Goal: Transaction & Acquisition: Purchase product/service

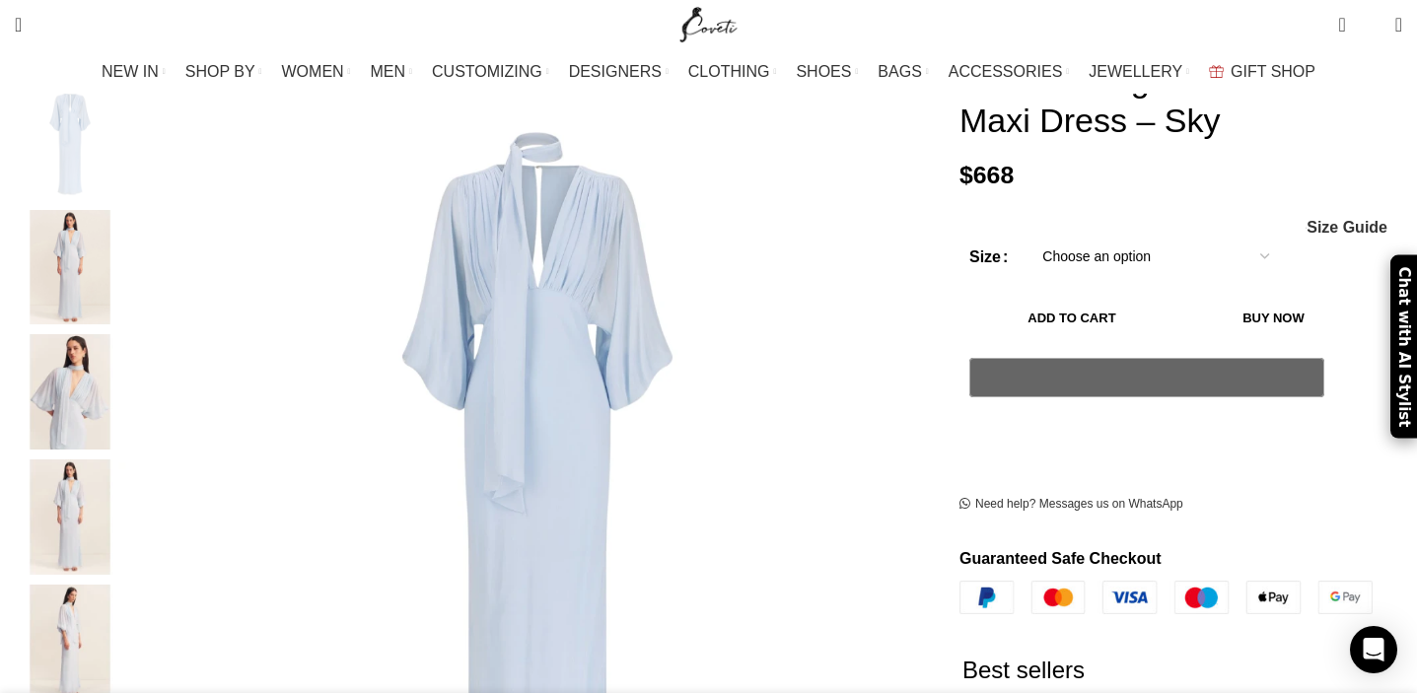
scroll to position [326, 0]
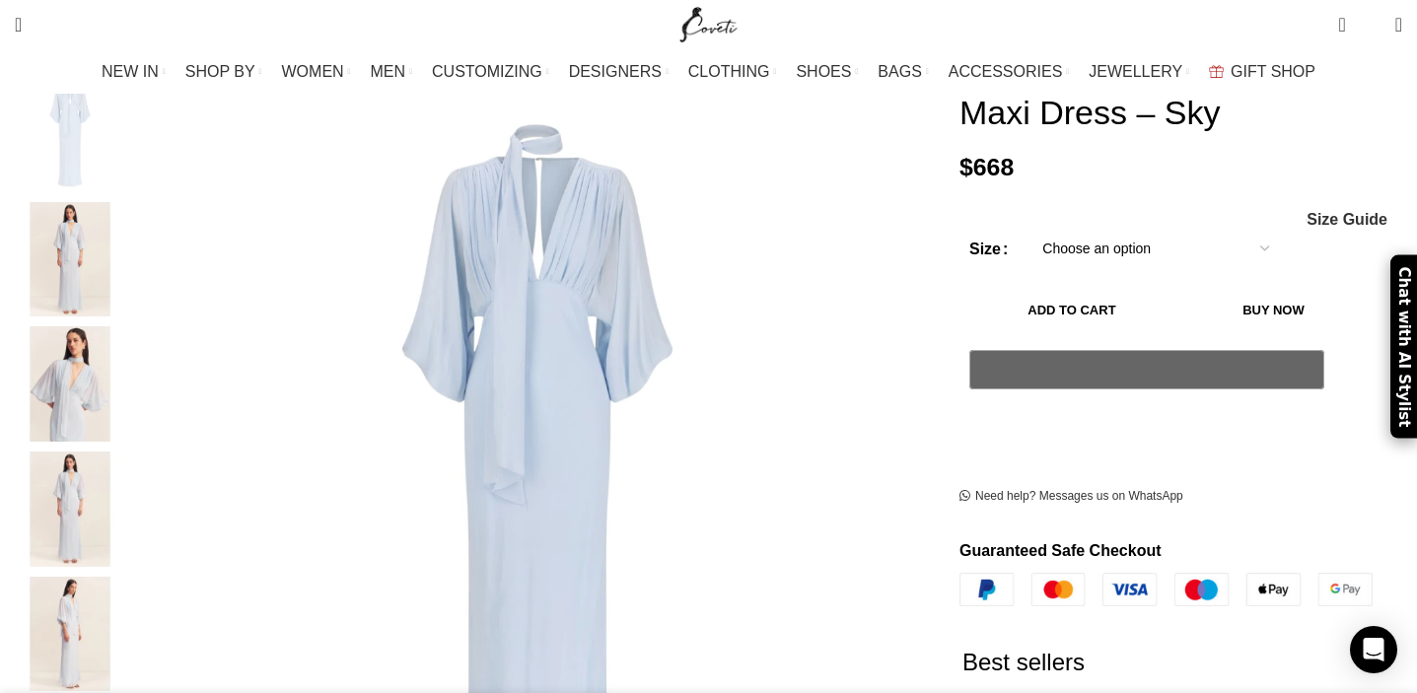
click at [130, 340] on img "3 / 7" at bounding box center [70, 383] width 120 height 115
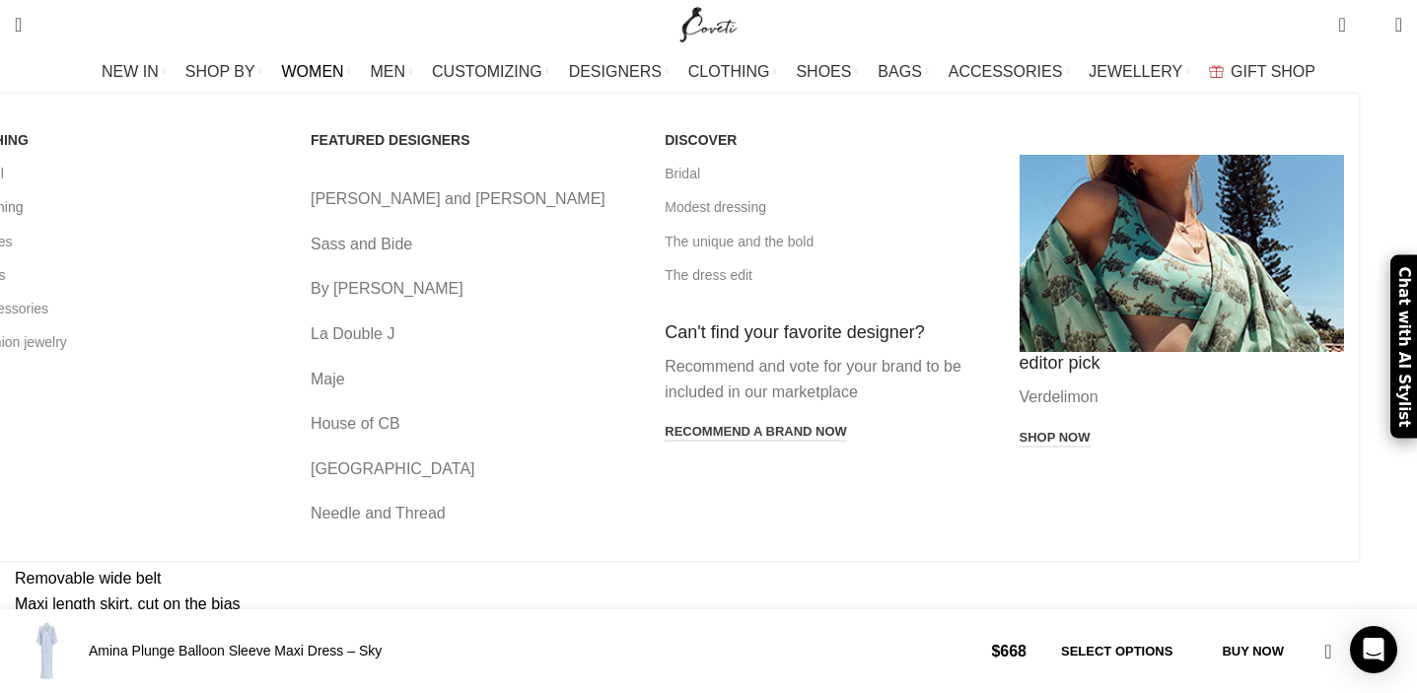
scroll to position [0, 622]
click at [144, 205] on link "All clothing" at bounding box center [119, 207] width 324 height 34
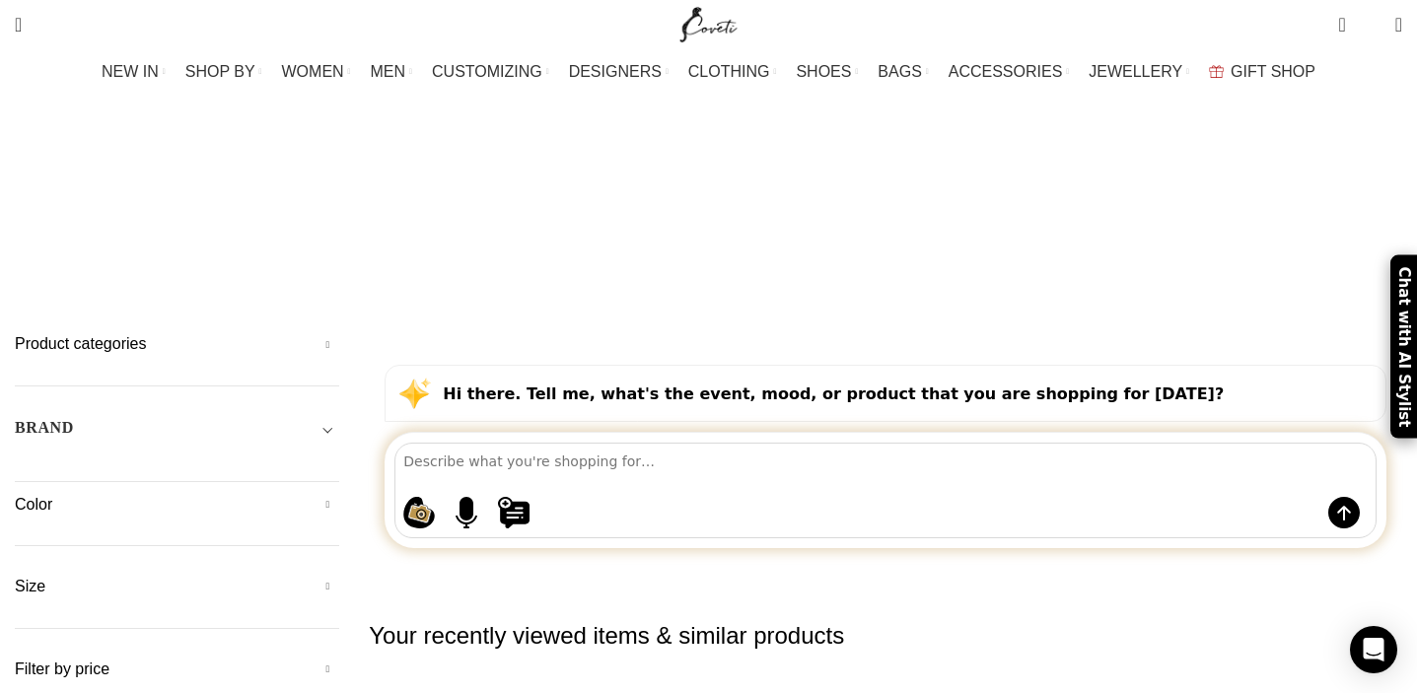
click at [142, 382] on div "Product categories Custom Products 822 Men Men Accessories Cases Men Belts Men …" at bounding box center [177, 506] width 324 height 347
click at [151, 576] on h5 "Size" at bounding box center [177, 587] width 324 height 22
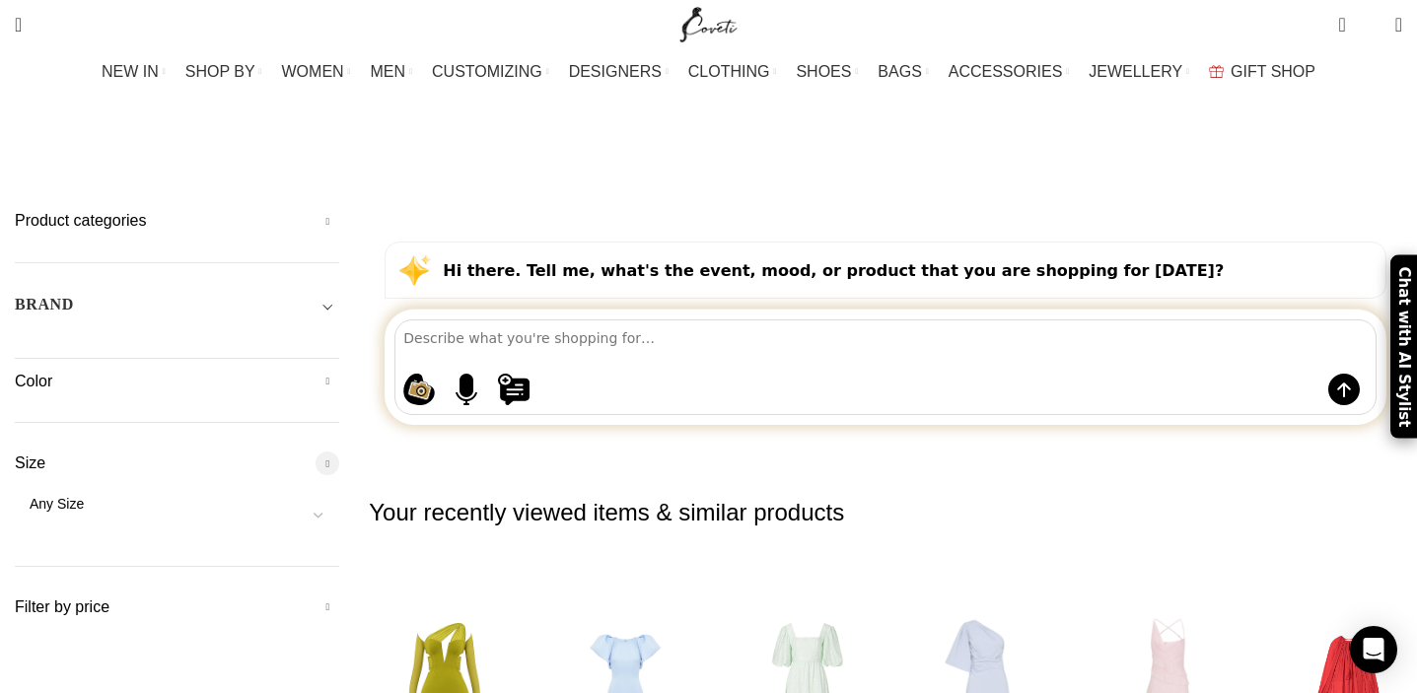
scroll to position [126, 0]
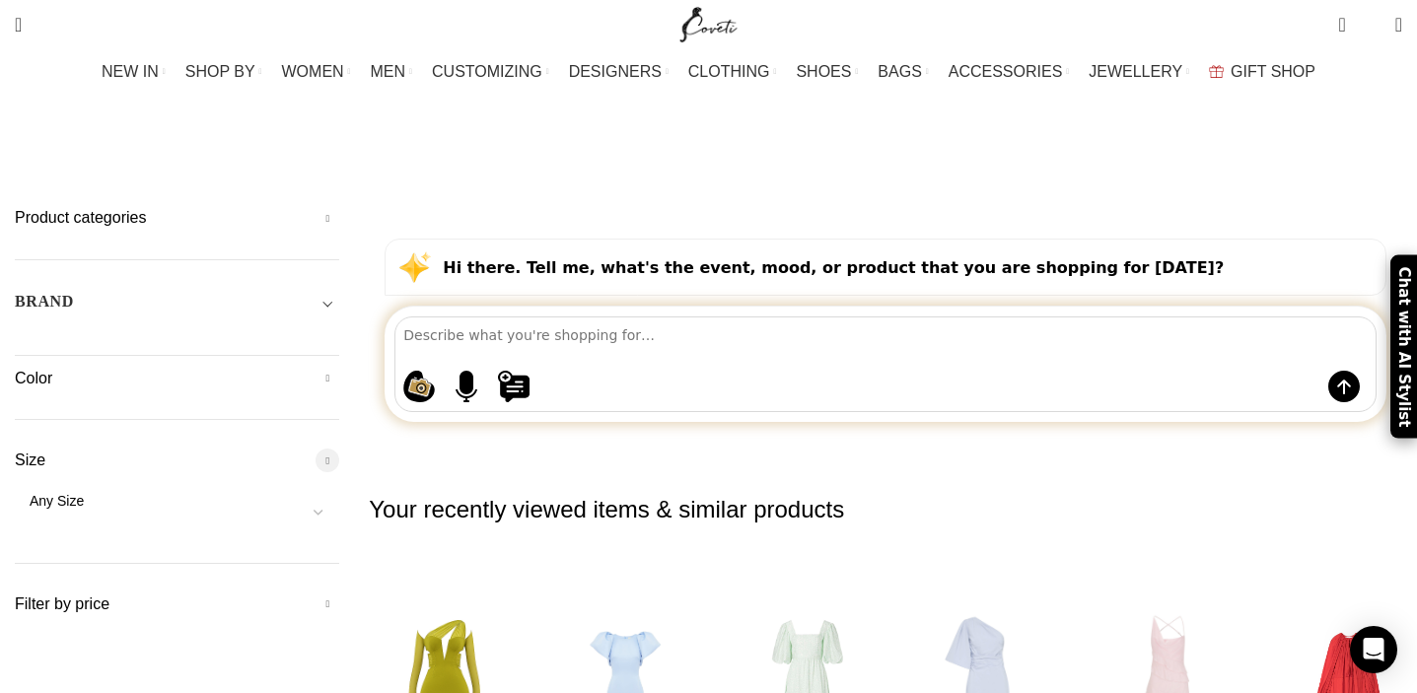
click at [277, 450] on div "Size Any Size One Size L M S XS XL XXL XXXL XXS Size 2 UK 4 UK 4UK 5 UK 6 UK 6U…" at bounding box center [177, 506] width 324 height 113
click at [265, 492] on span "Any Size" at bounding box center [177, 502] width 324 height 20
click at [278, 370] on input "text" at bounding box center [257, 381] width 231 height 41
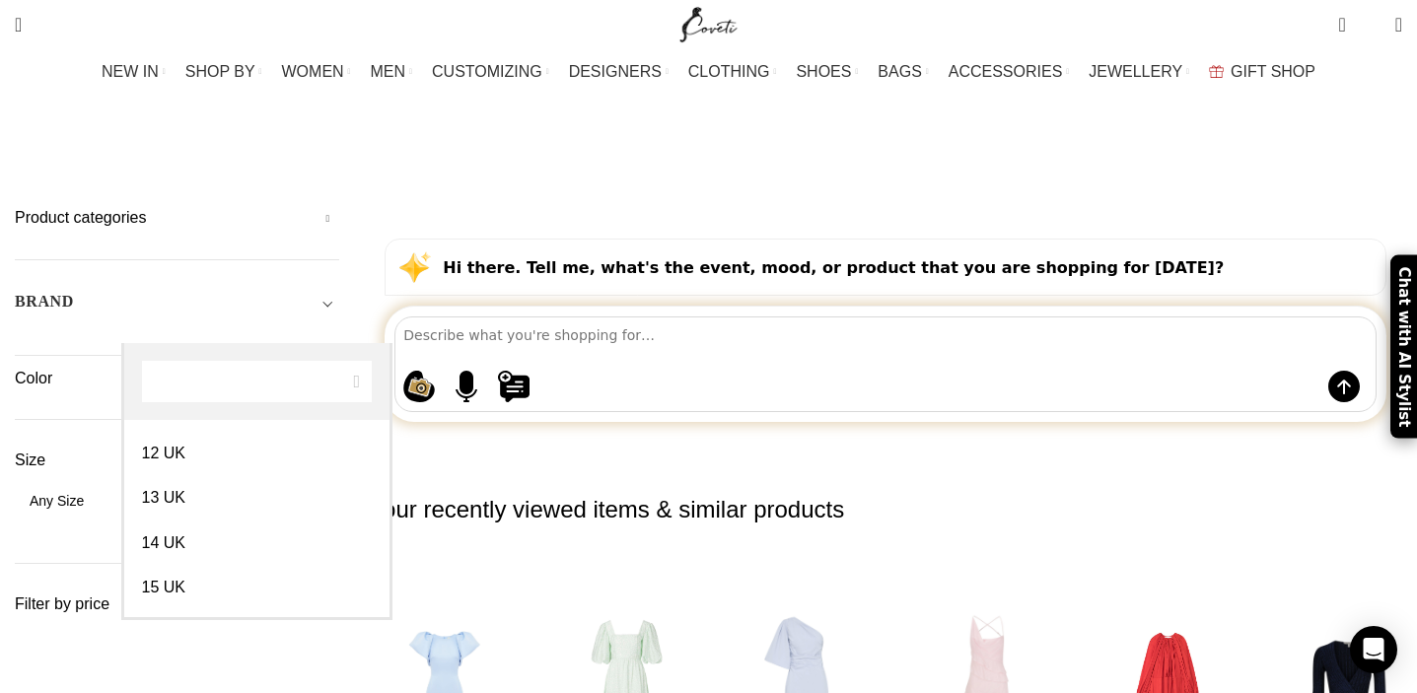
scroll to position [1046, 0]
select select "18-uk"
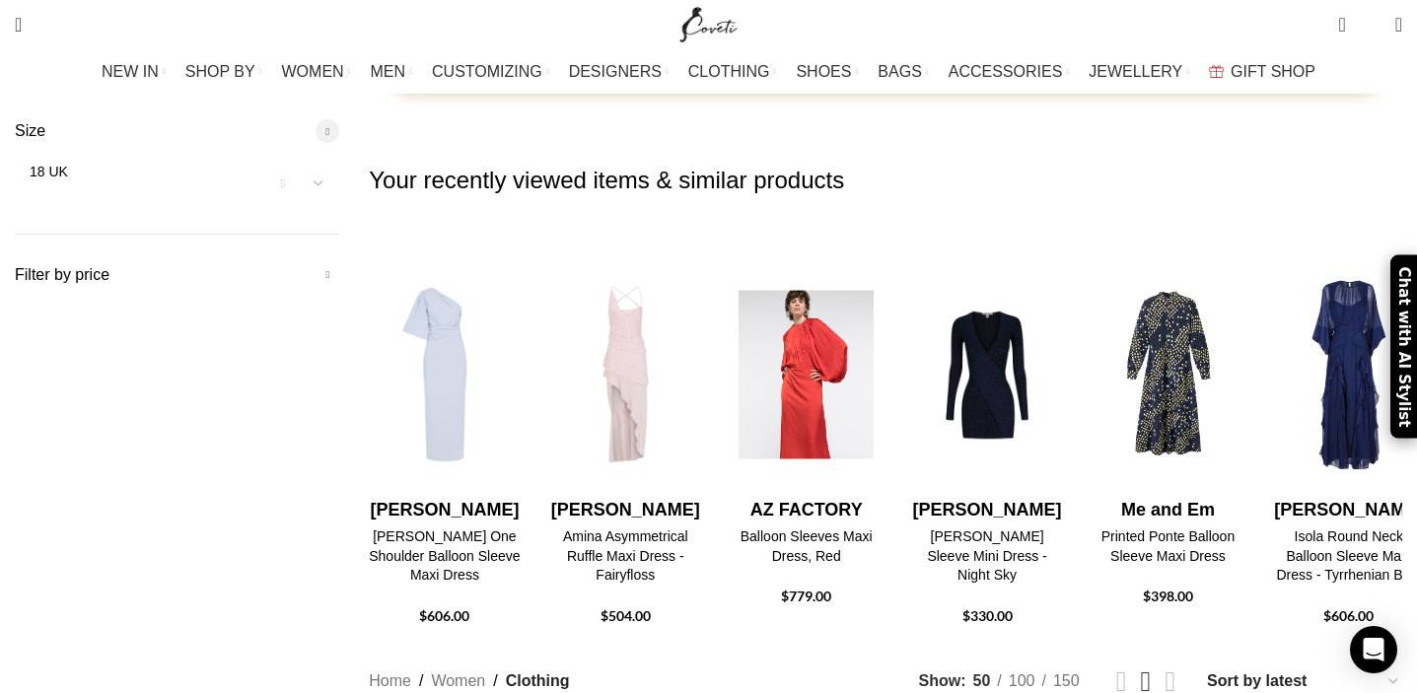
scroll to position [783, 0]
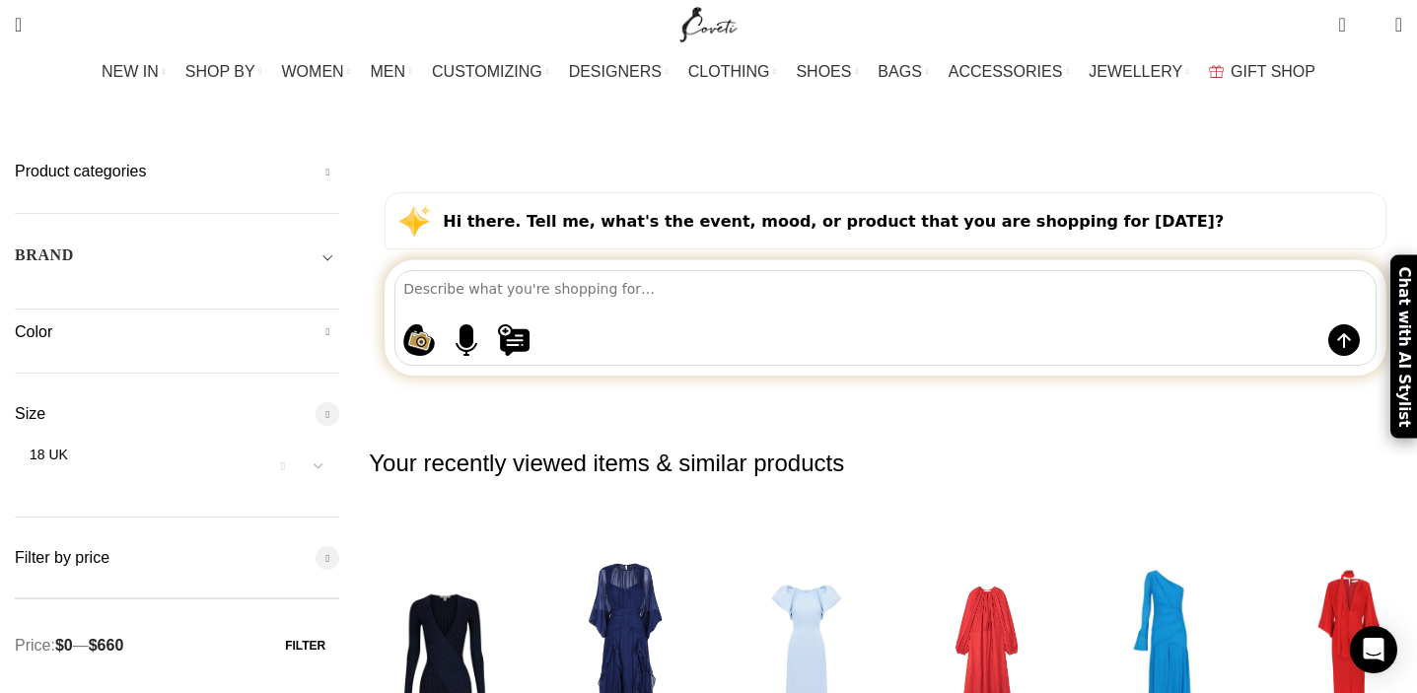
drag, startPoint x: 393, startPoint y: 404, endPoint x: 128, endPoint y: 392, distance: 265.5
click at [37, 584] on span at bounding box center [23, 599] width 30 height 30
click at [339, 628] on button "Filter" at bounding box center [305, 646] width 68 height 36
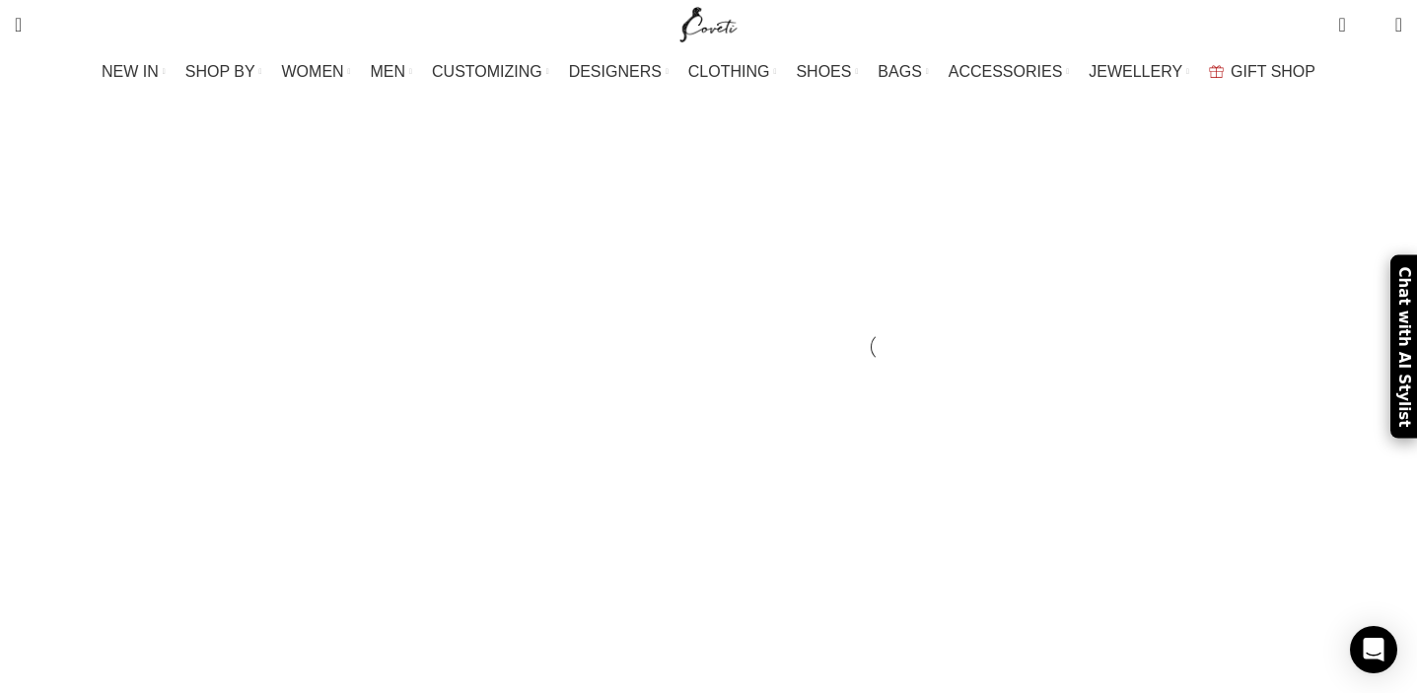
scroll to position [1391, 0]
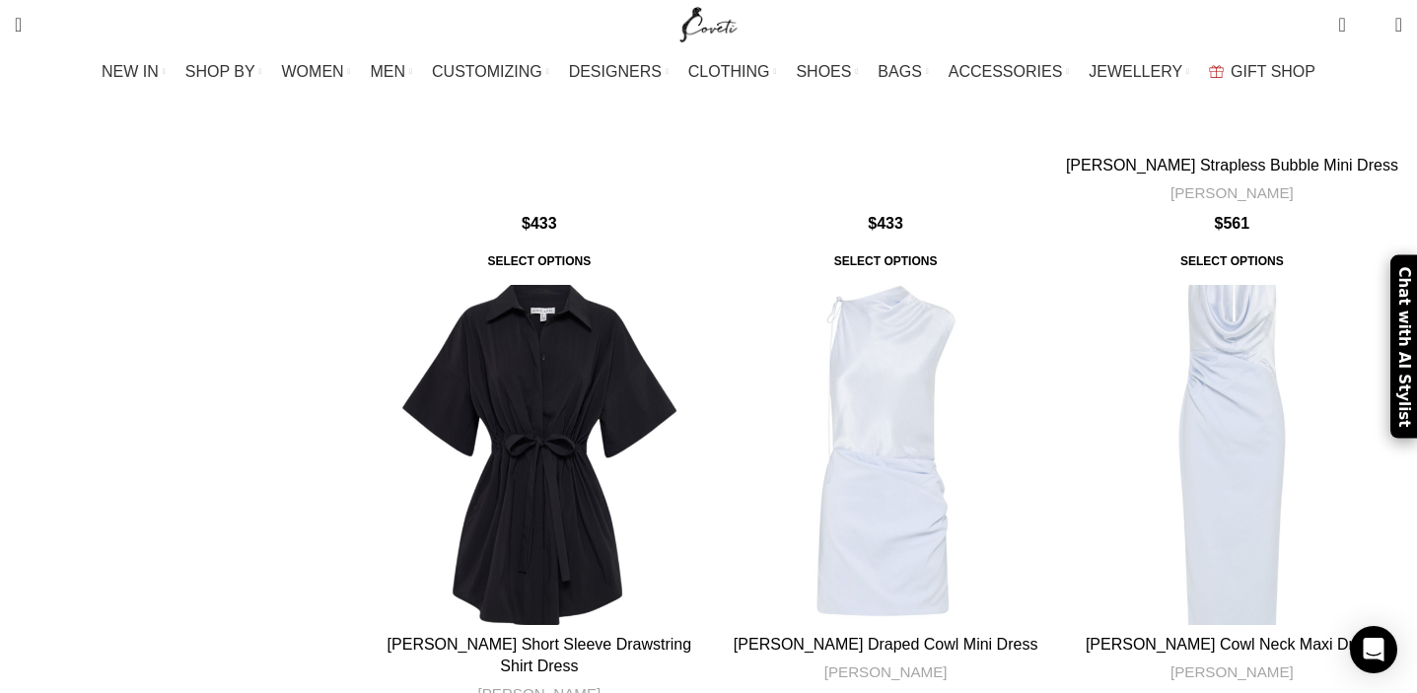
scroll to position [8118, 0]
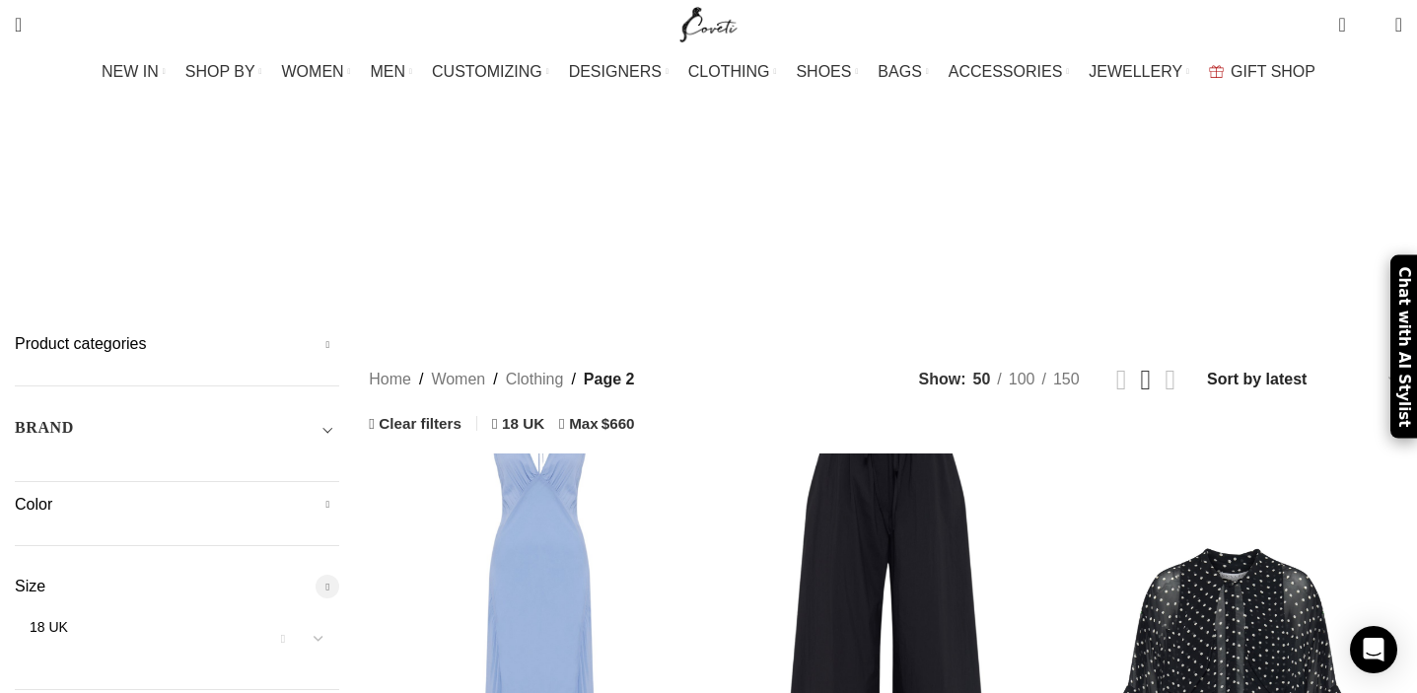
click at [339, 494] on h5 "Color" at bounding box center [177, 505] width 324 height 22
click at [126, 666] on link "Blue Blue" at bounding box center [156, 683] width 283 height 35
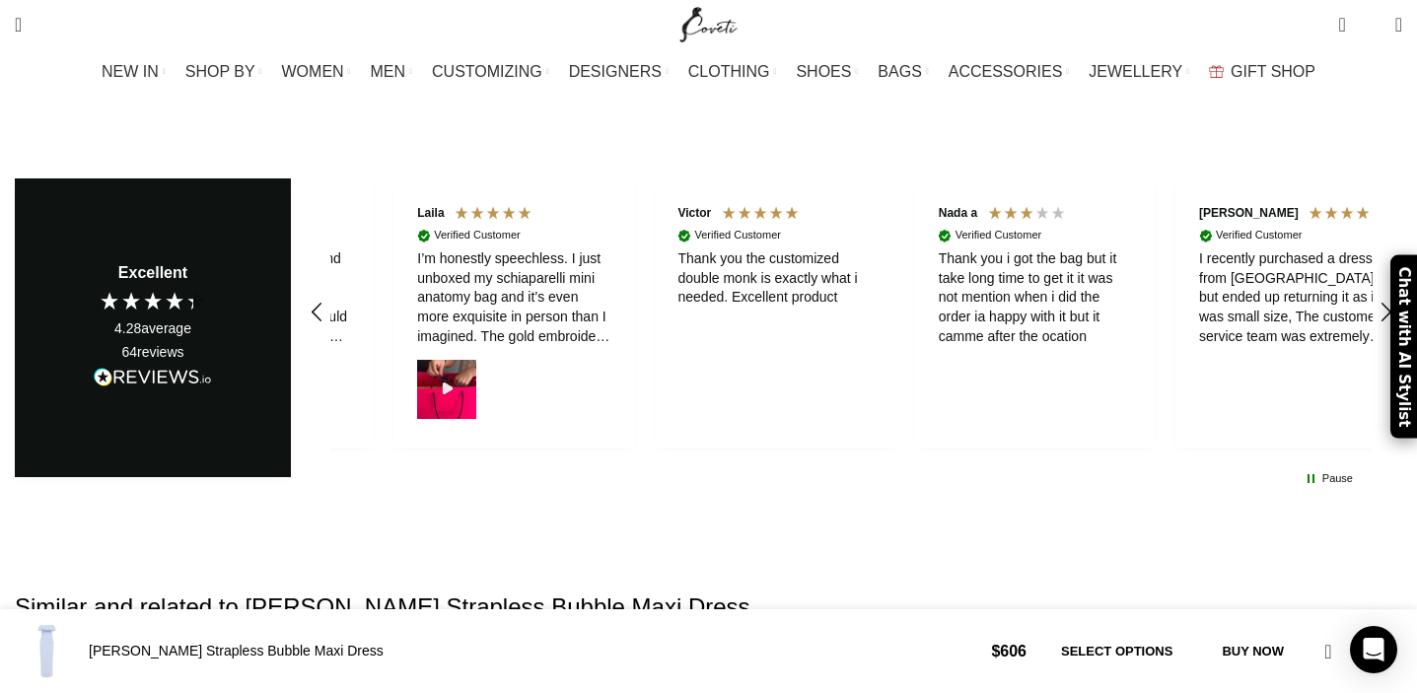
scroll to position [5232, 0]
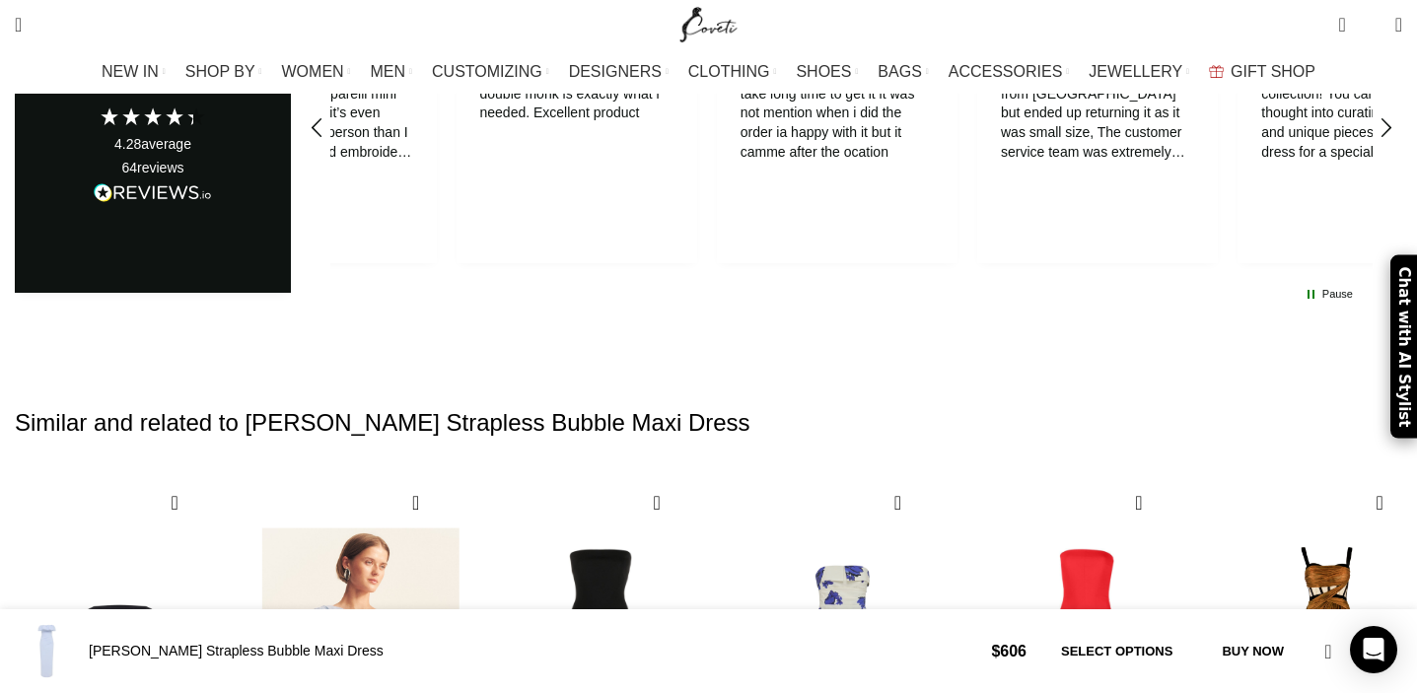
scroll to position [0, 415]
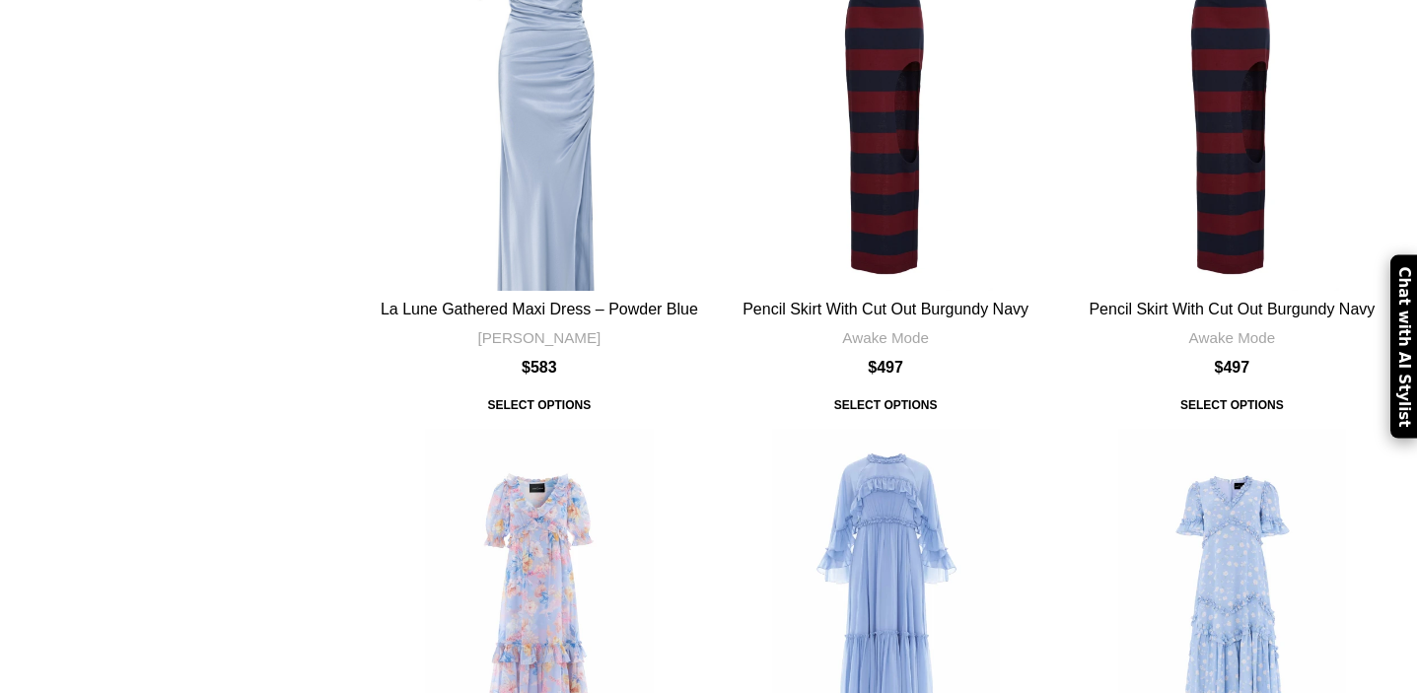
scroll to position [1564, 0]
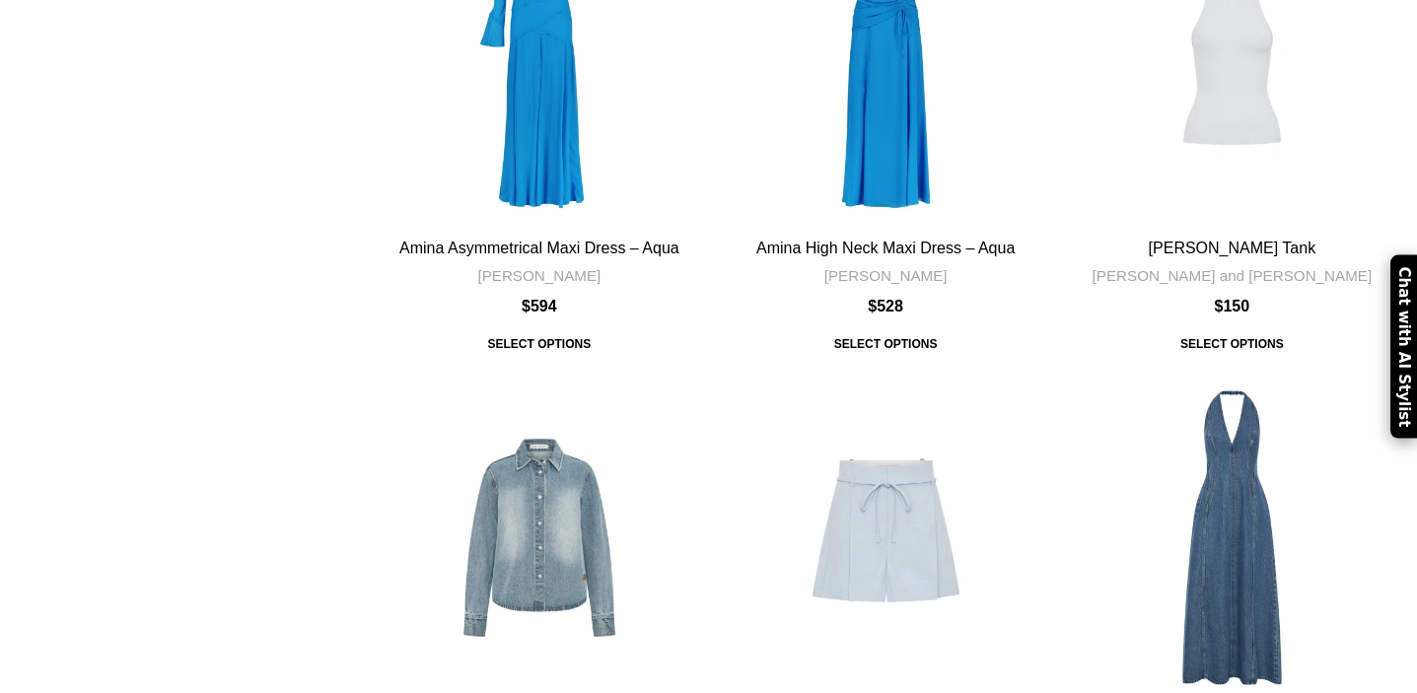
scroll to position [7552, 0]
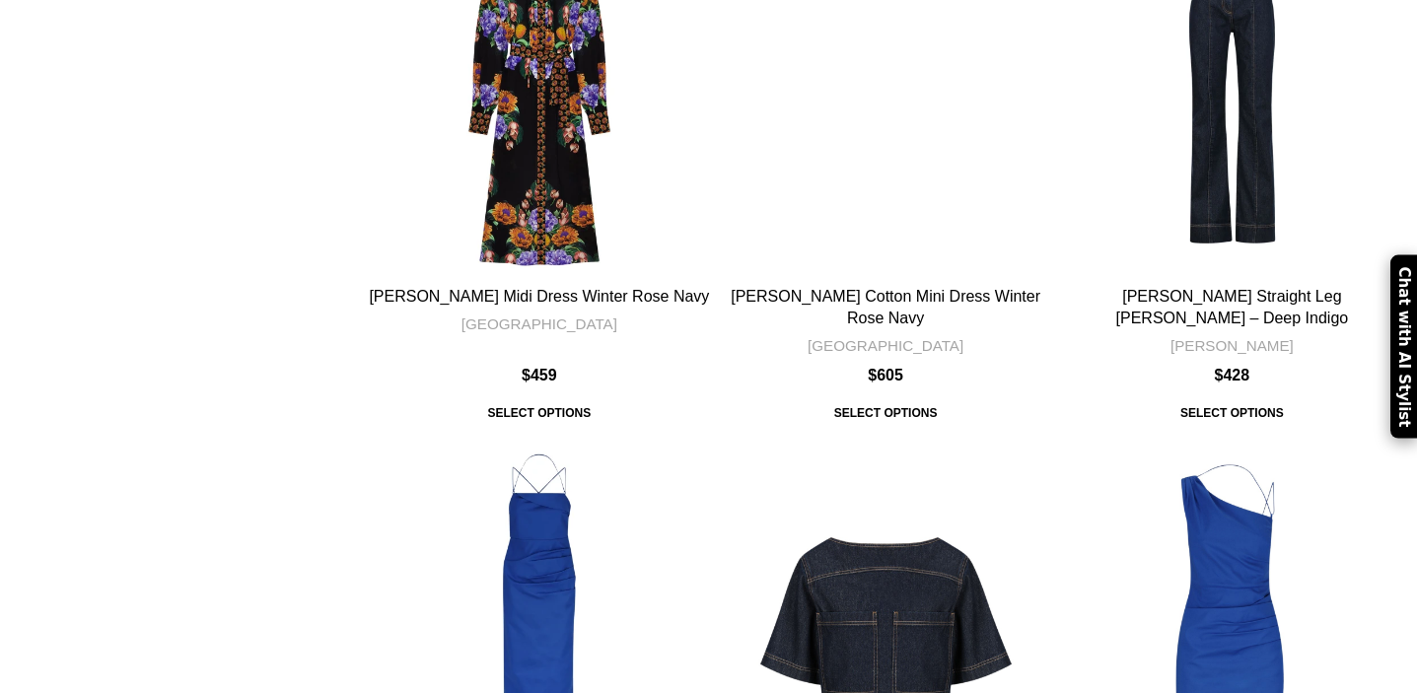
scroll to position [3863, 0]
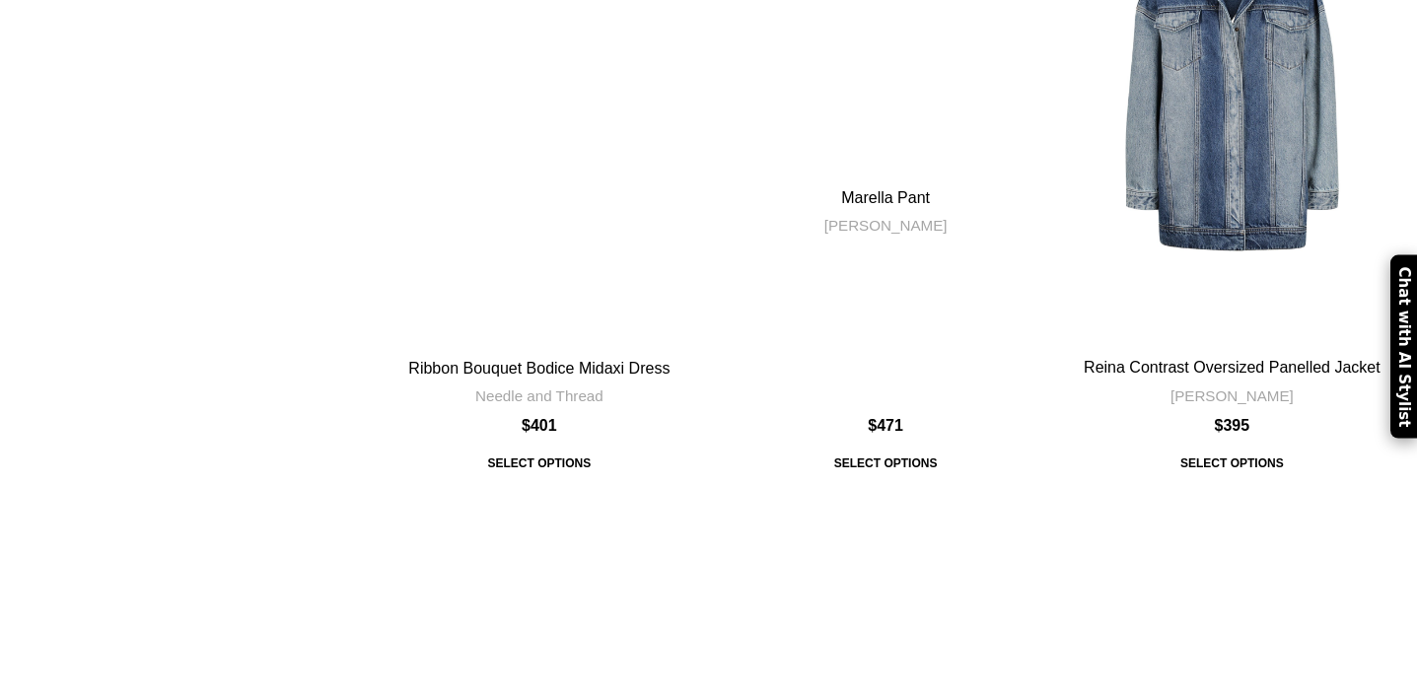
scroll to position [7840, 0]
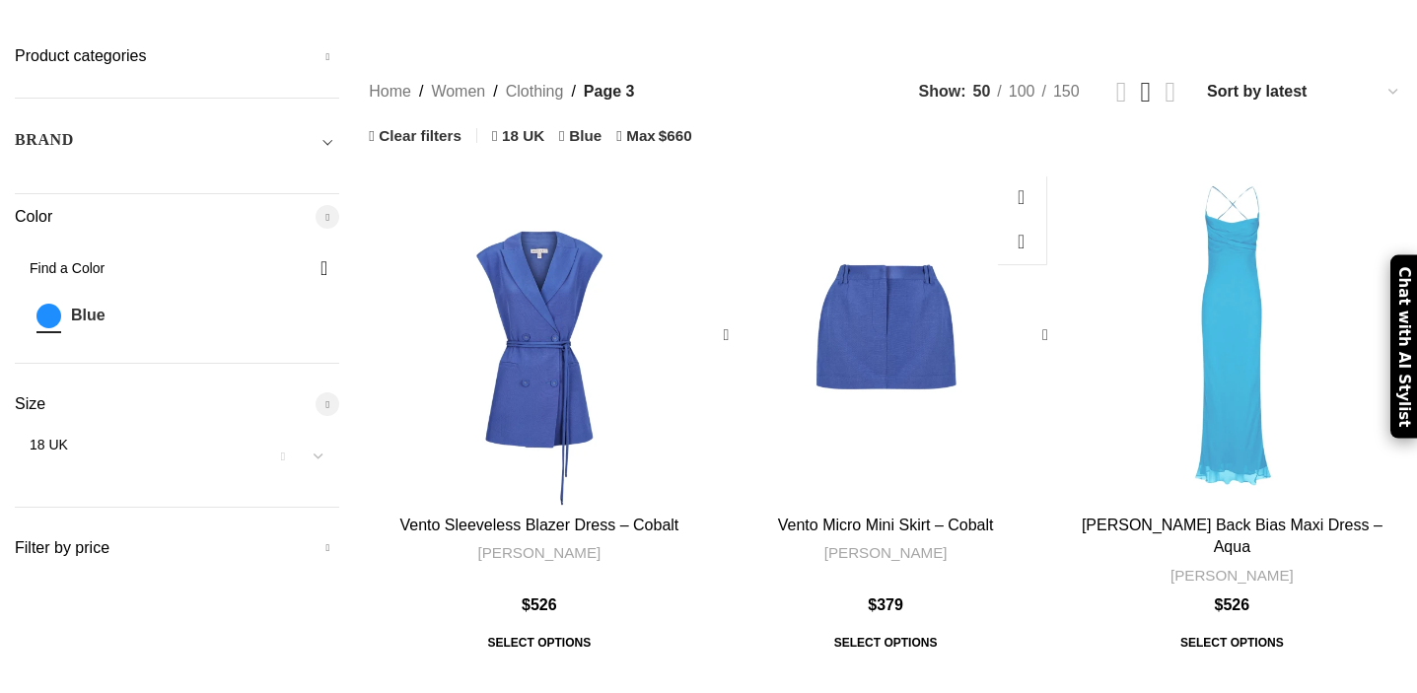
scroll to position [900, 0]
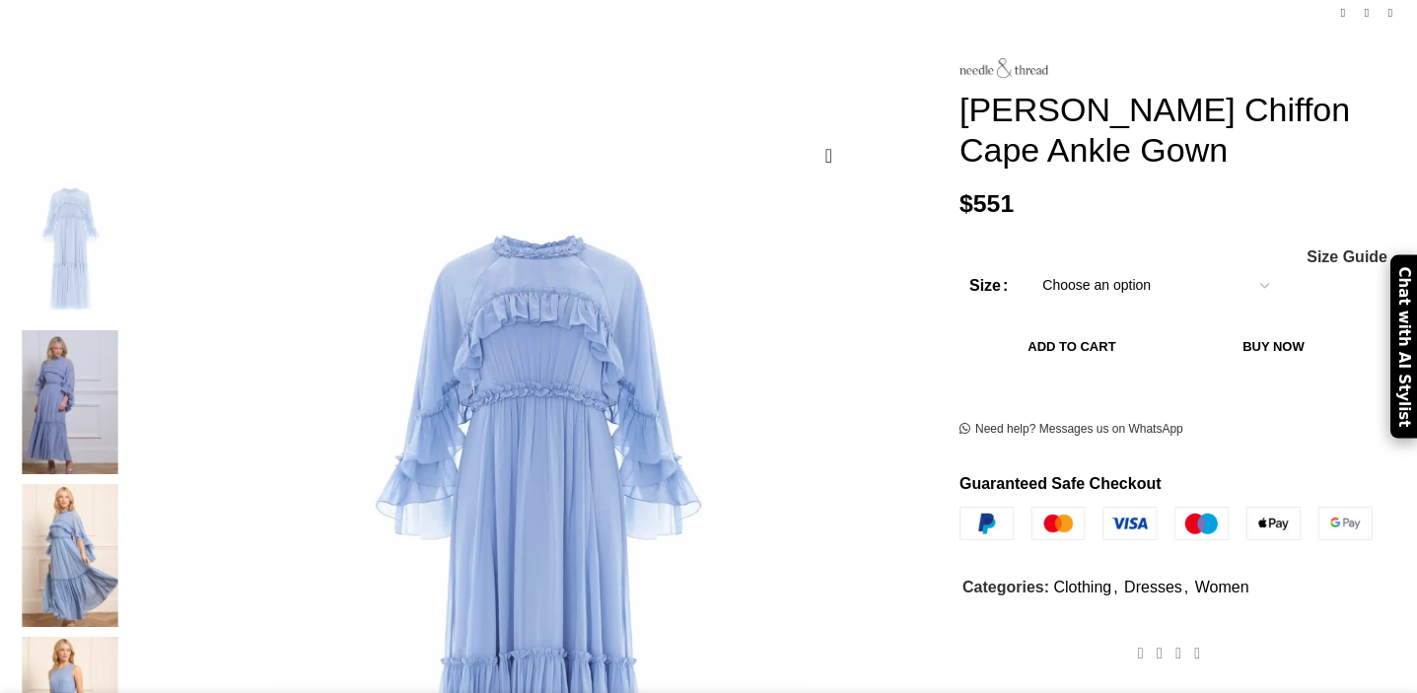
scroll to position [226, 0]
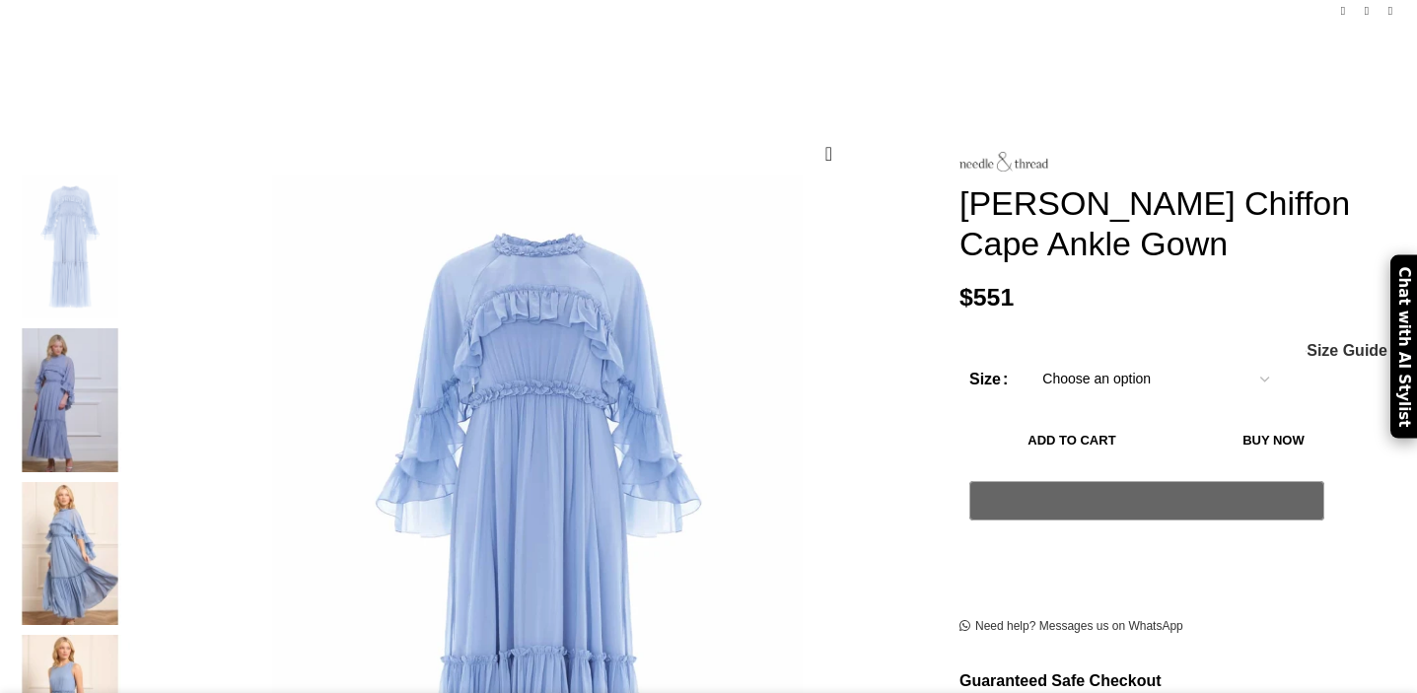
click at [130, 482] on img at bounding box center [70, 553] width 120 height 143
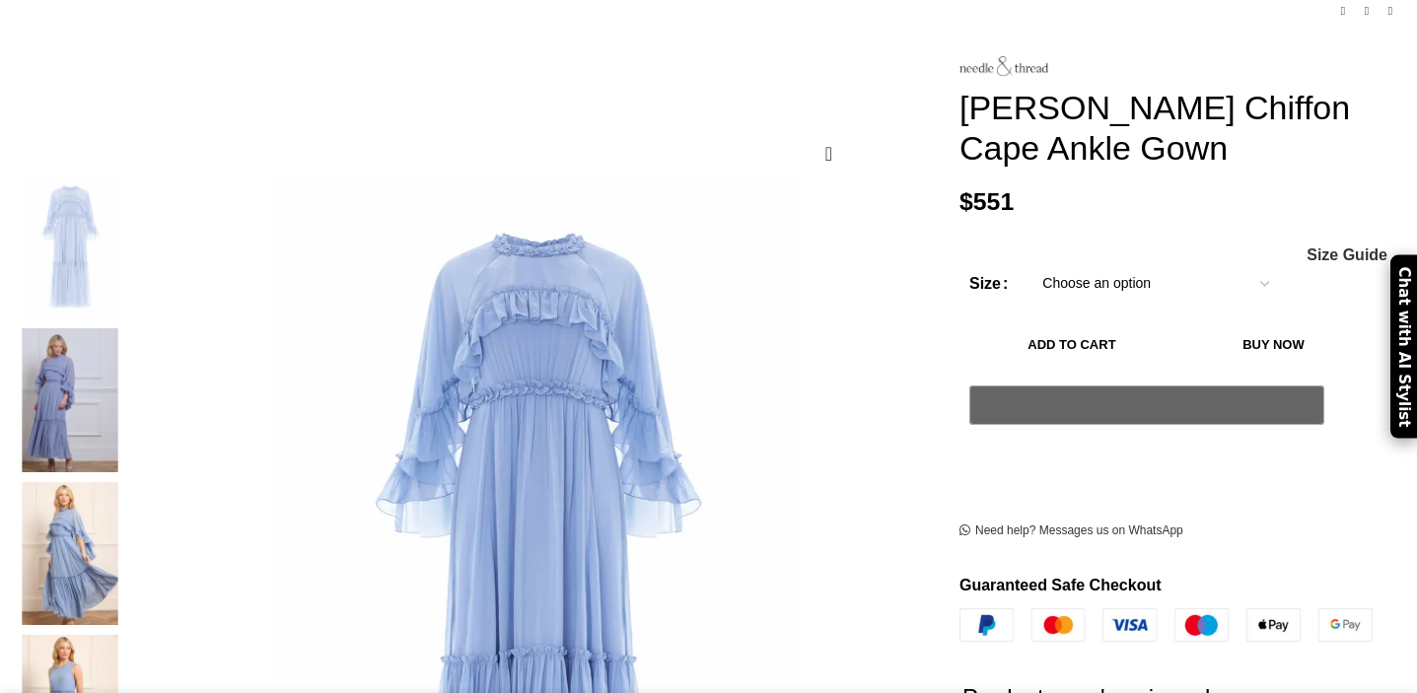
click at [1144, 263] on select "Choose an option 4 UK 6 UK 8 [GEOGRAPHIC_DATA] 10 [GEOGRAPHIC_DATA] 12 [GEOGRAP…" at bounding box center [1156, 283] width 256 height 41
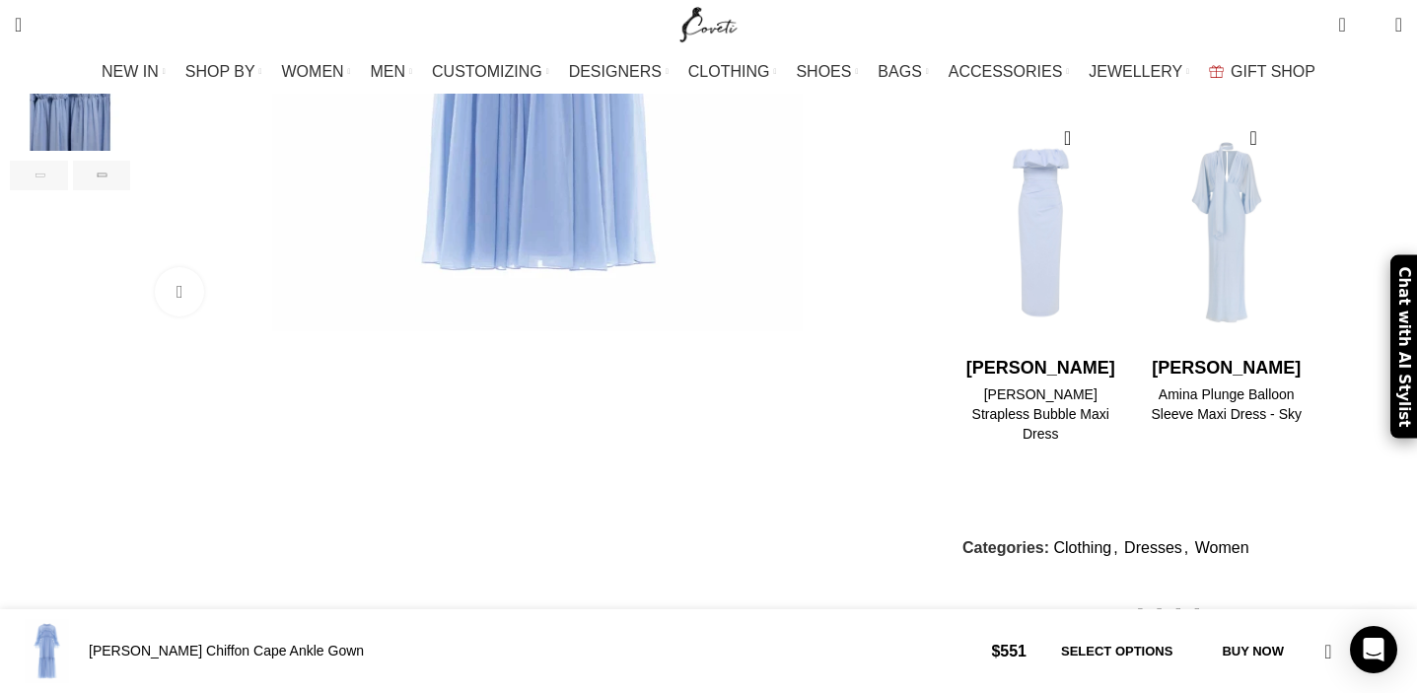
scroll to position [0, 207]
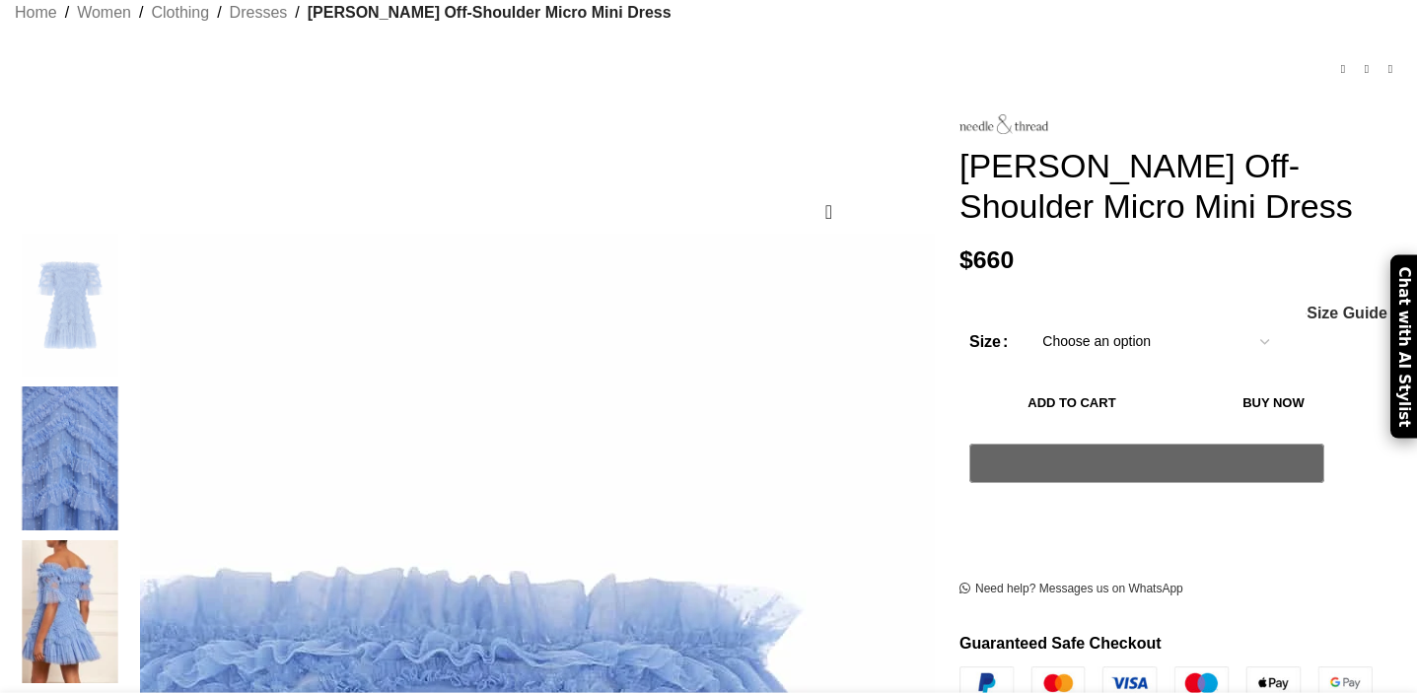
scroll to position [441, 0]
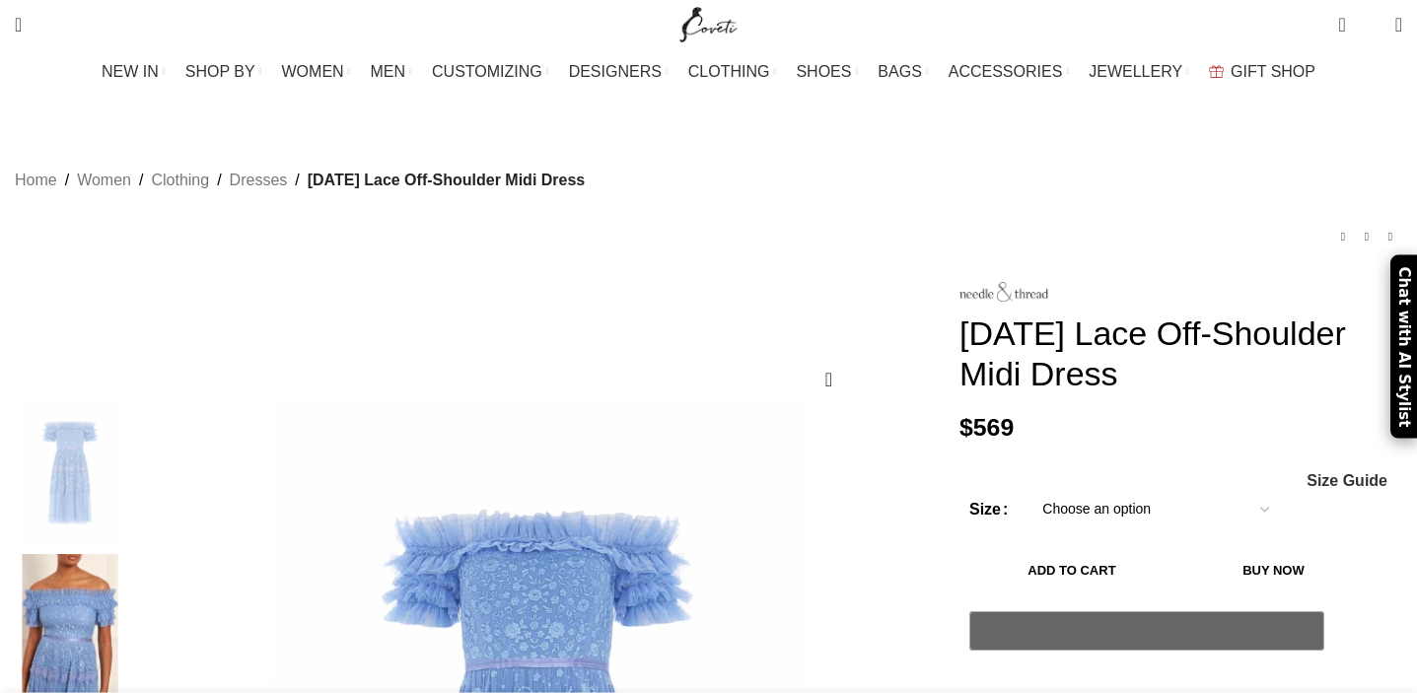
scroll to position [265, 0]
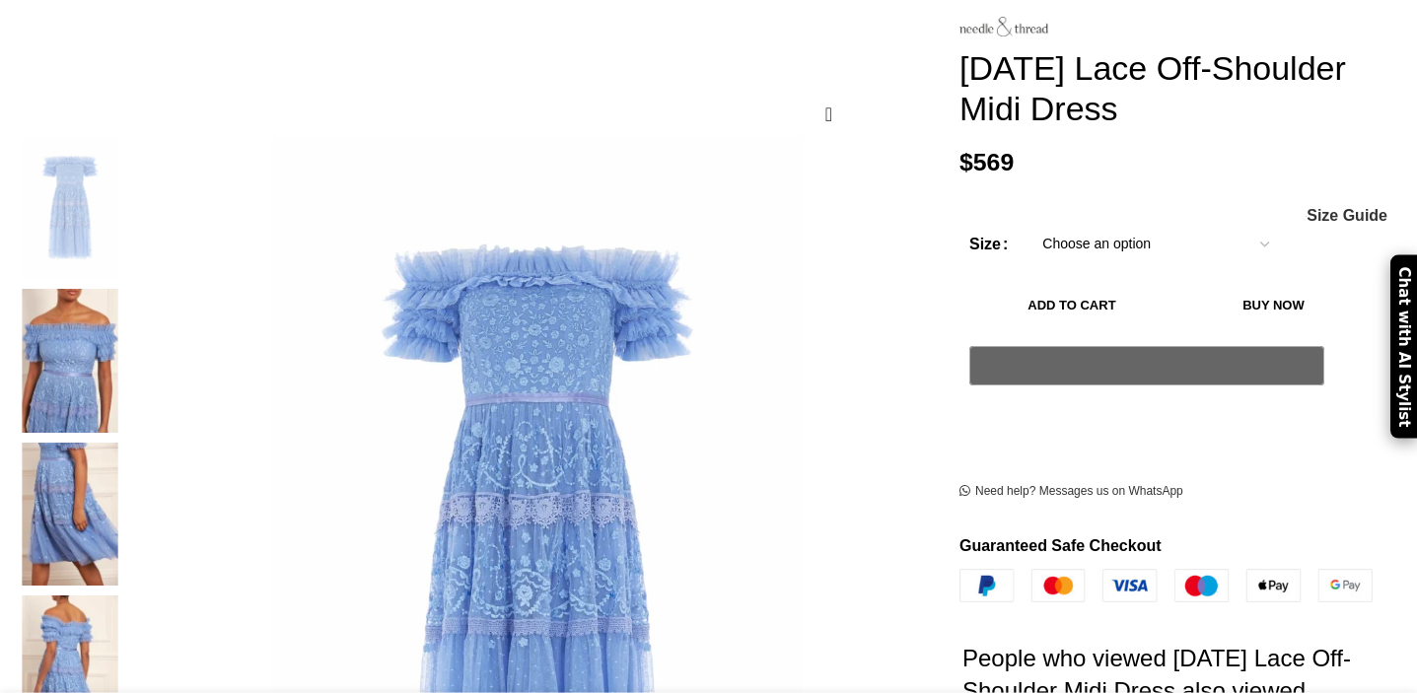
click at [1037, 224] on select "Choose an option 4 UK 6 UK 8 [GEOGRAPHIC_DATA] 10 [GEOGRAPHIC_DATA] 12 [GEOGRAP…" at bounding box center [1156, 244] width 256 height 41
click at [1028, 224] on select "Choose an option 4 UK 6 UK 8 [GEOGRAPHIC_DATA] 10 [GEOGRAPHIC_DATA] 12 [GEOGRAP…" at bounding box center [1156, 244] width 256 height 41
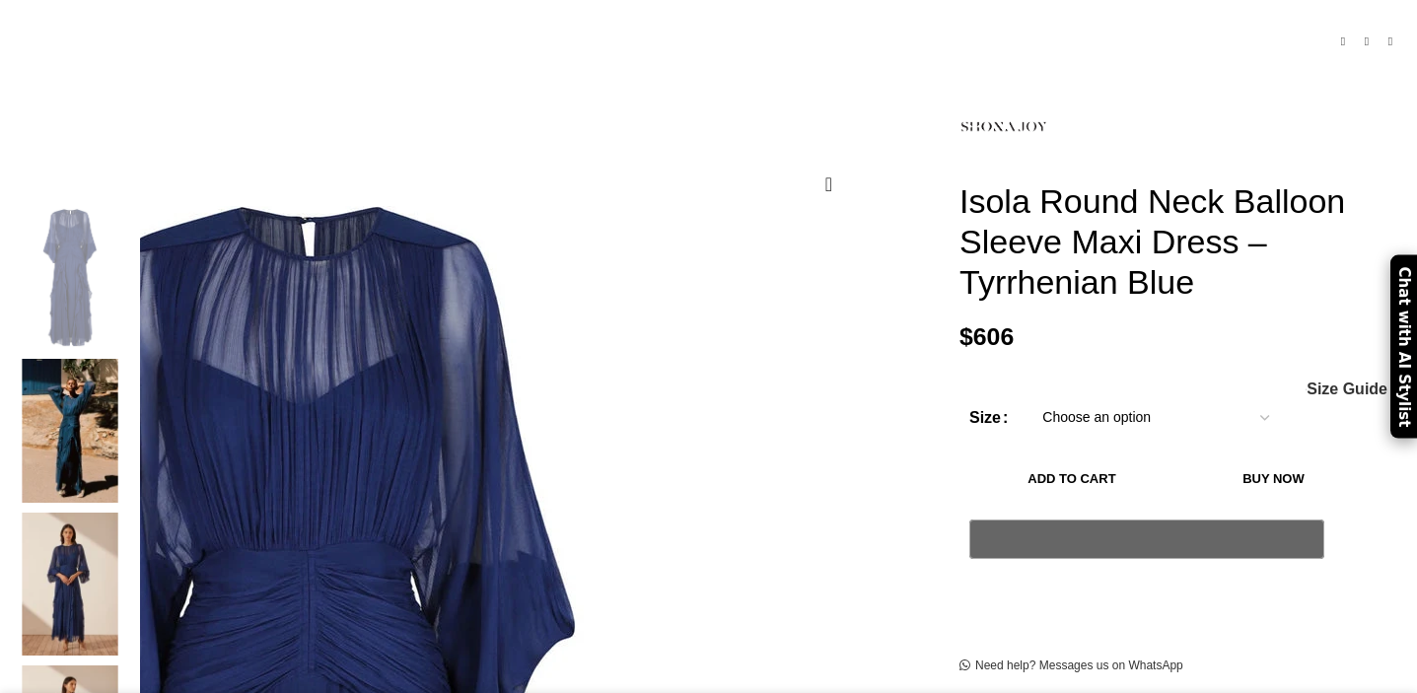
scroll to position [313, 0]
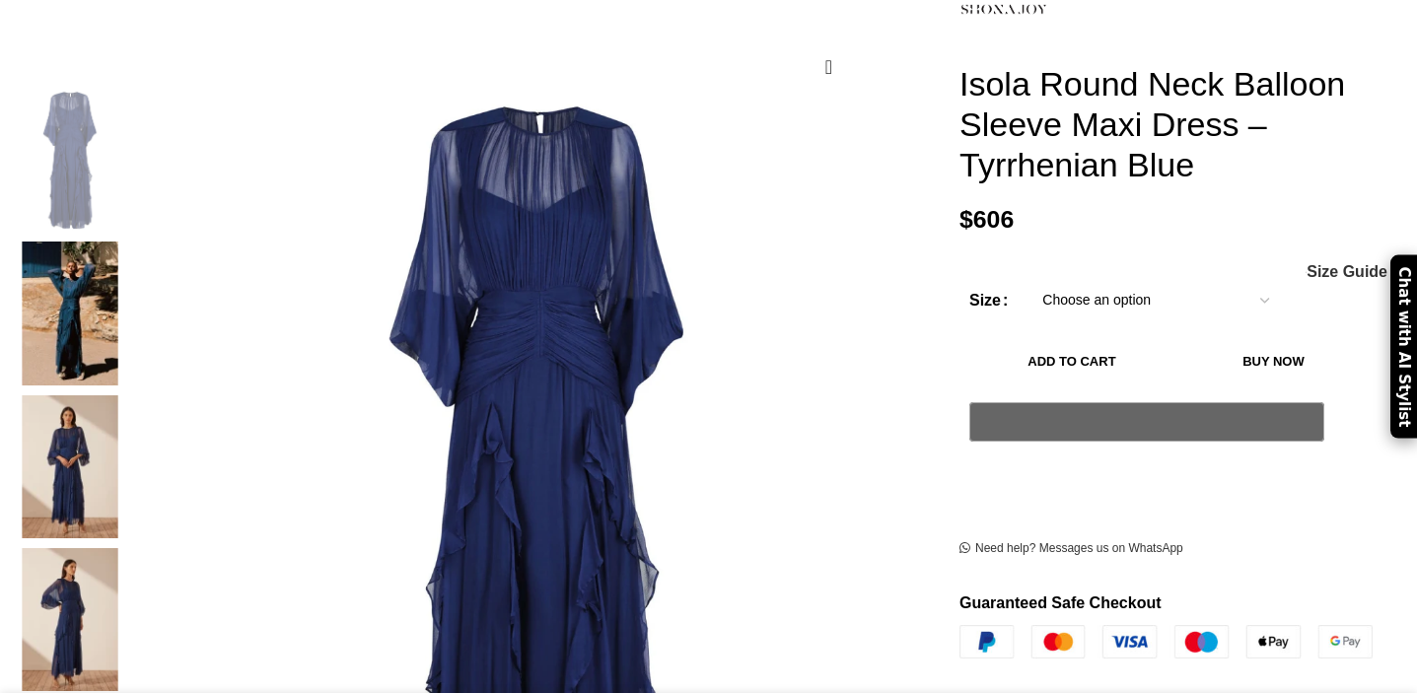
click at [130, 395] on img at bounding box center [70, 466] width 120 height 143
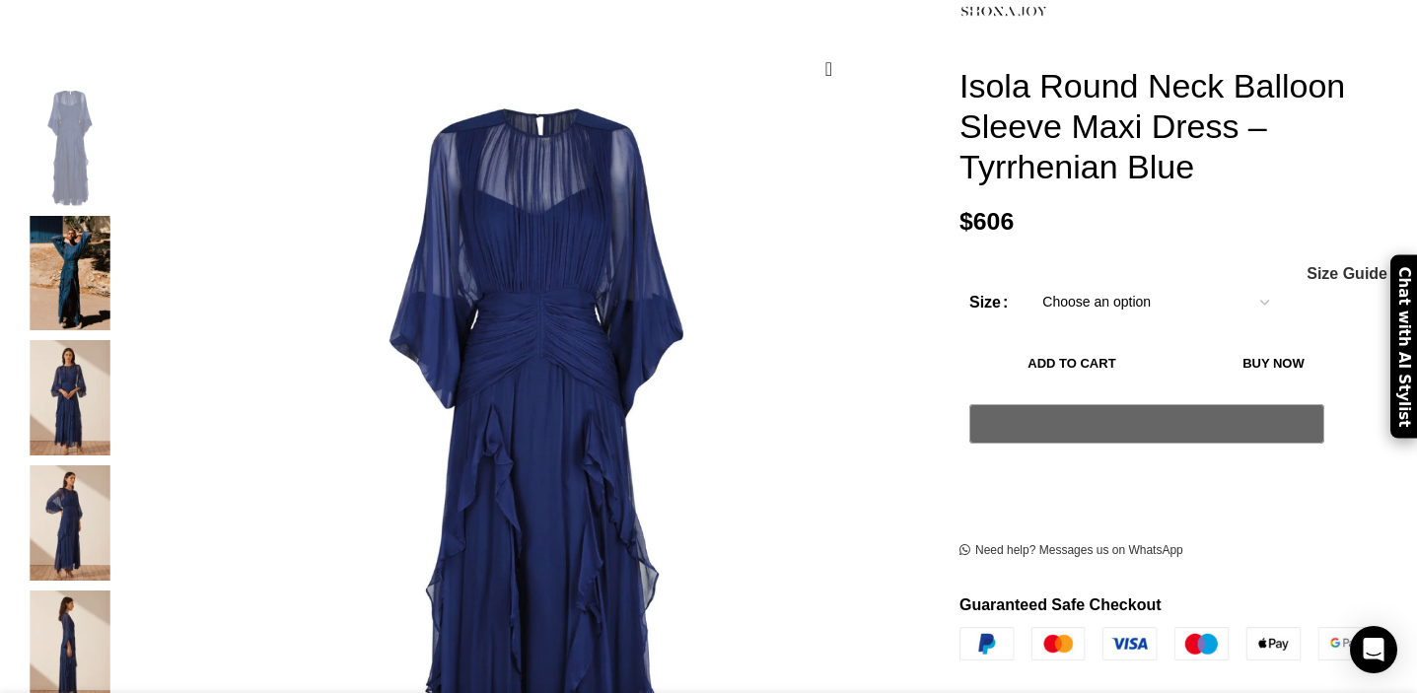
click at [130, 499] on img "4 / 6" at bounding box center [70, 522] width 120 height 115
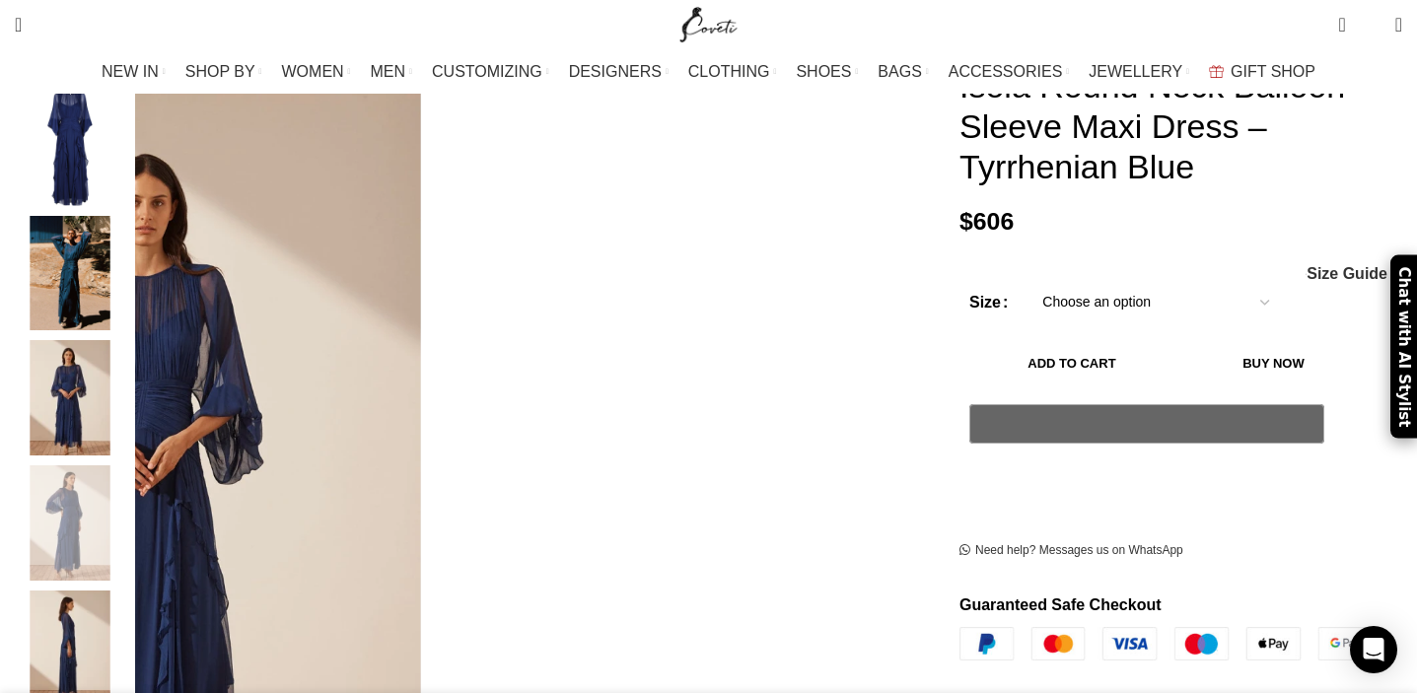
scroll to position [381, 0]
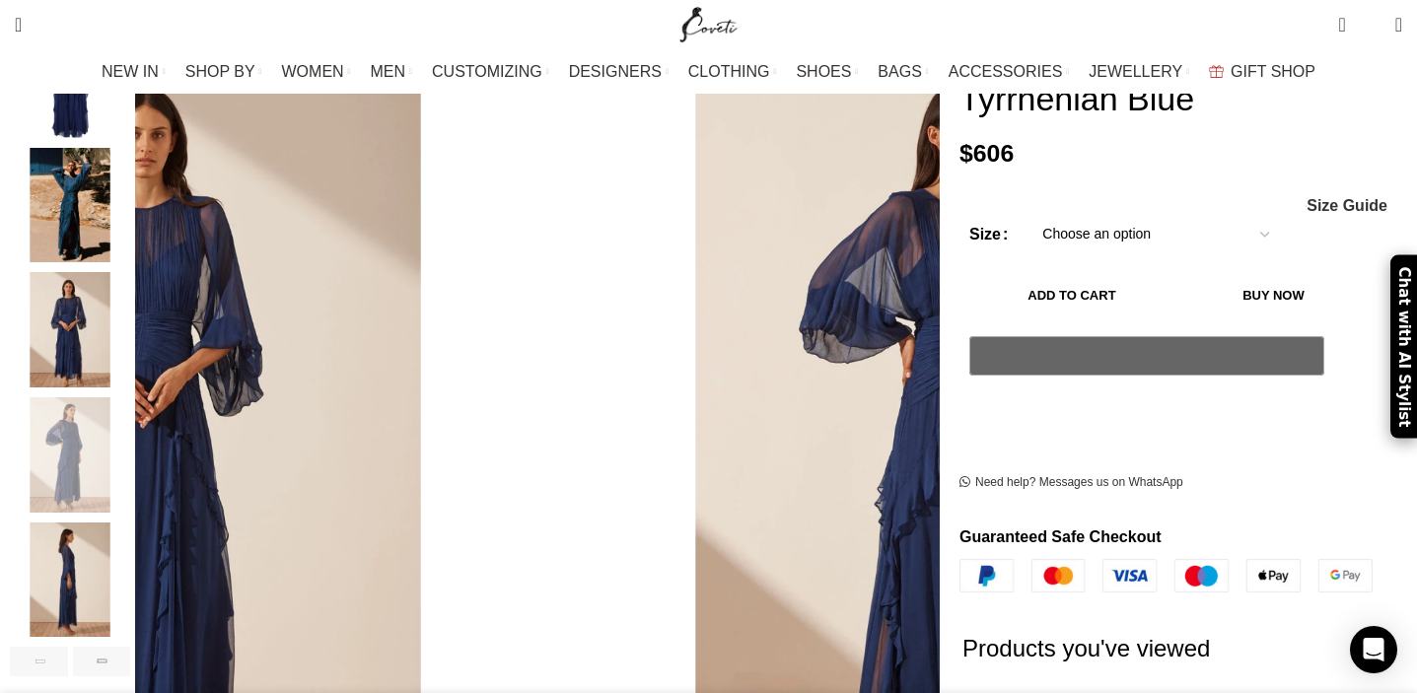
click at [130, 556] on img "5 / 6" at bounding box center [70, 580] width 120 height 115
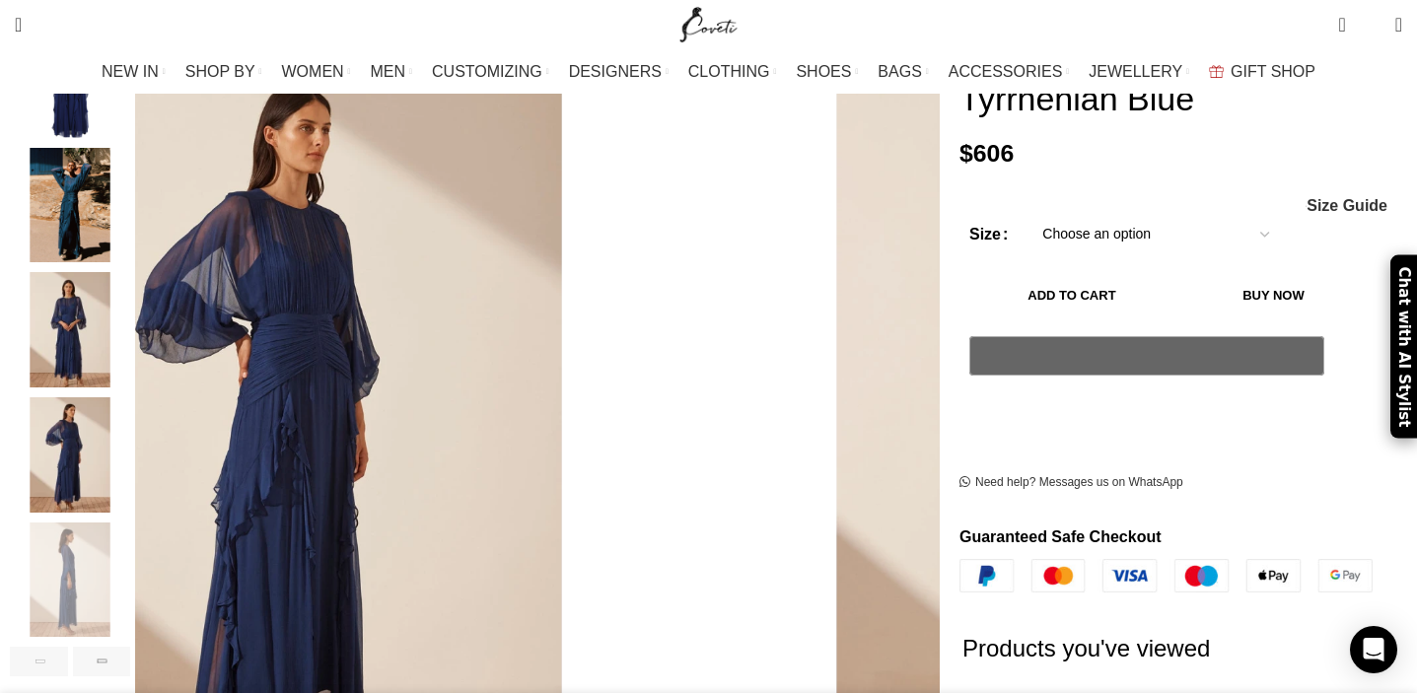
click at [130, 204] on img "2 / 6" at bounding box center [70, 205] width 120 height 115
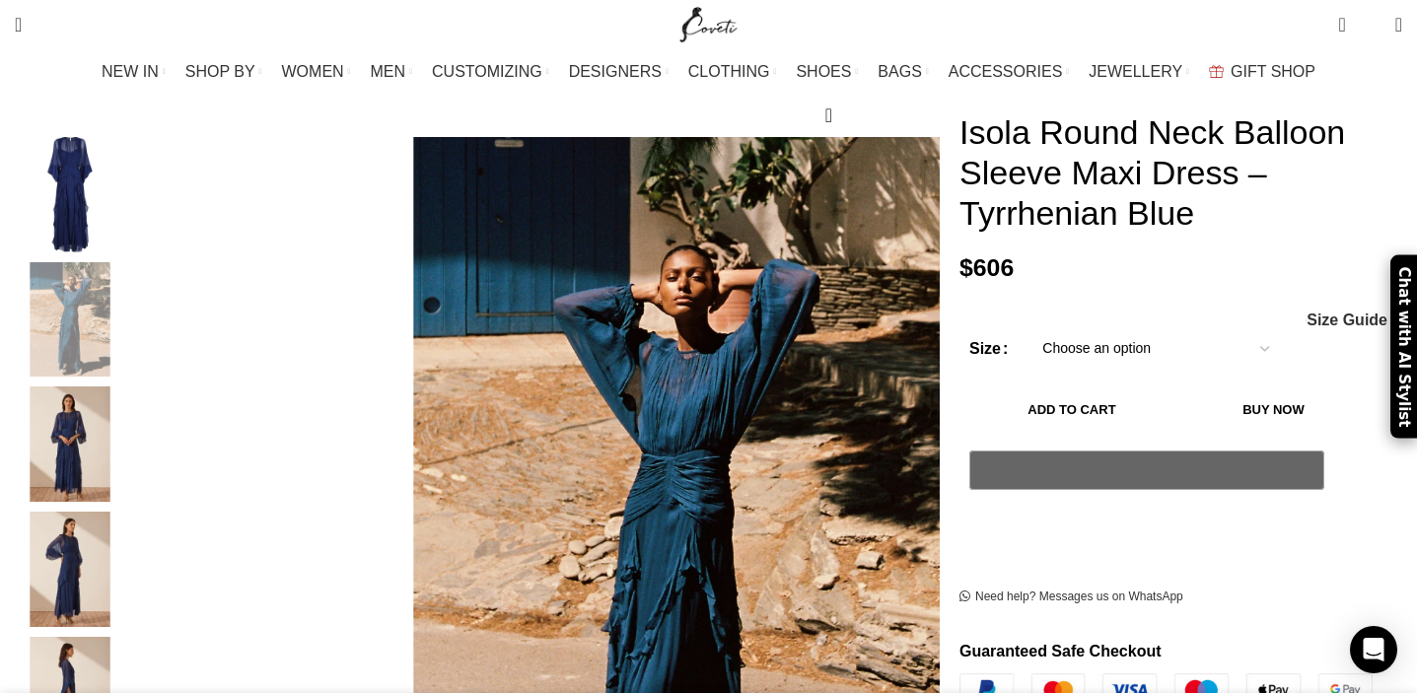
scroll to position [239, 0]
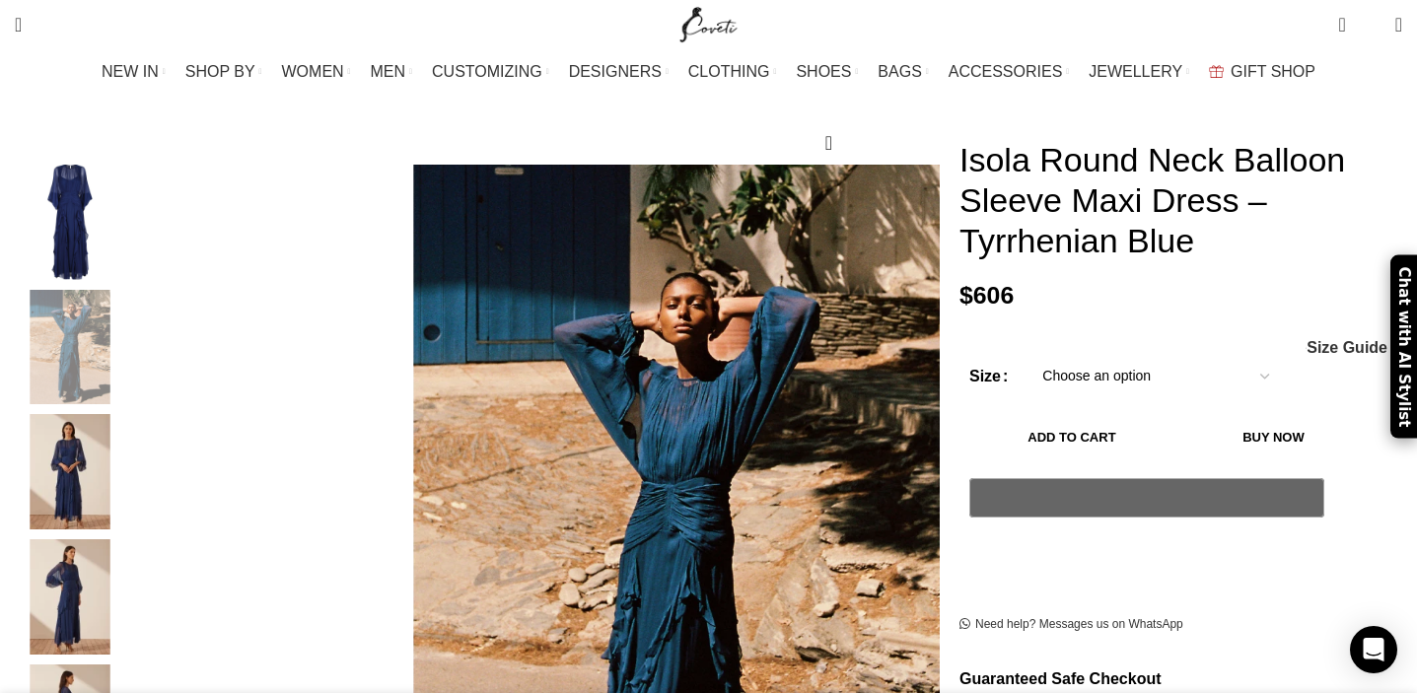
click at [130, 207] on img "1 / 6" at bounding box center [70, 222] width 120 height 115
